Goal: Navigation & Orientation: Find specific page/section

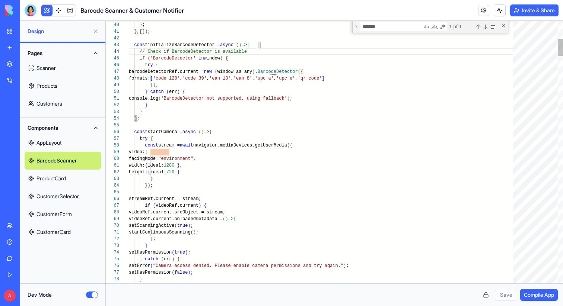
scroll to position [20, 118]
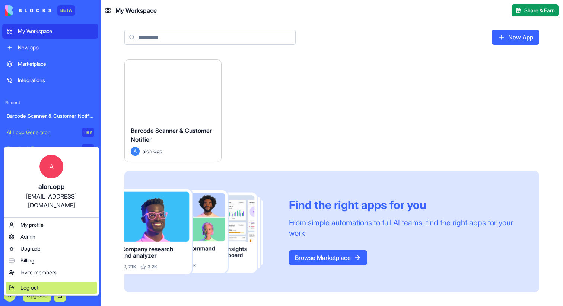
click at [38, 284] on span "Log out" at bounding box center [29, 287] width 18 height 7
